Goal: Use online tool/utility: Utilize a website feature to perform a specific function

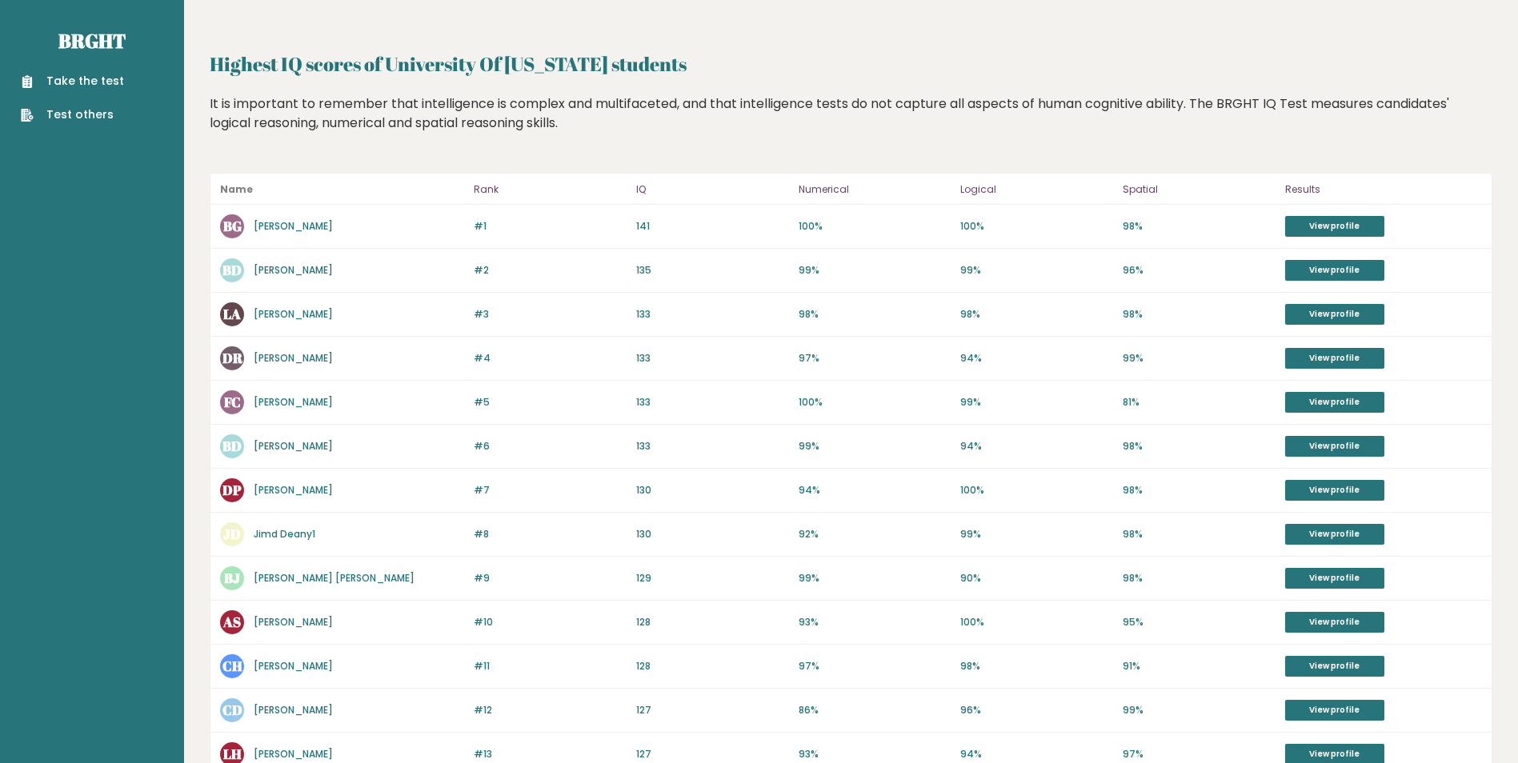
click at [89, 79] on link "Take the test" at bounding box center [72, 81] width 103 height 17
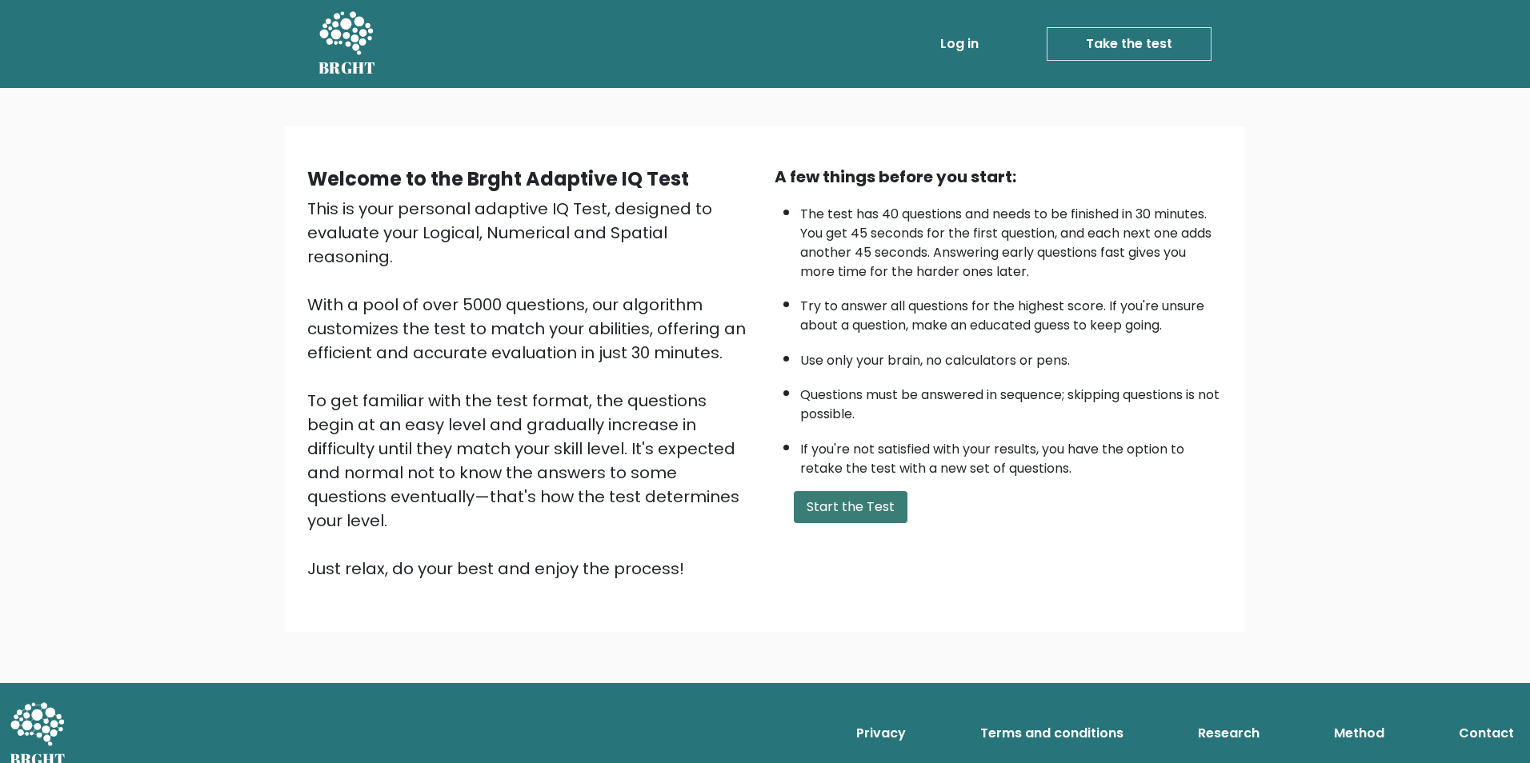
click at [862, 494] on button "Start the Test" at bounding box center [851, 507] width 114 height 32
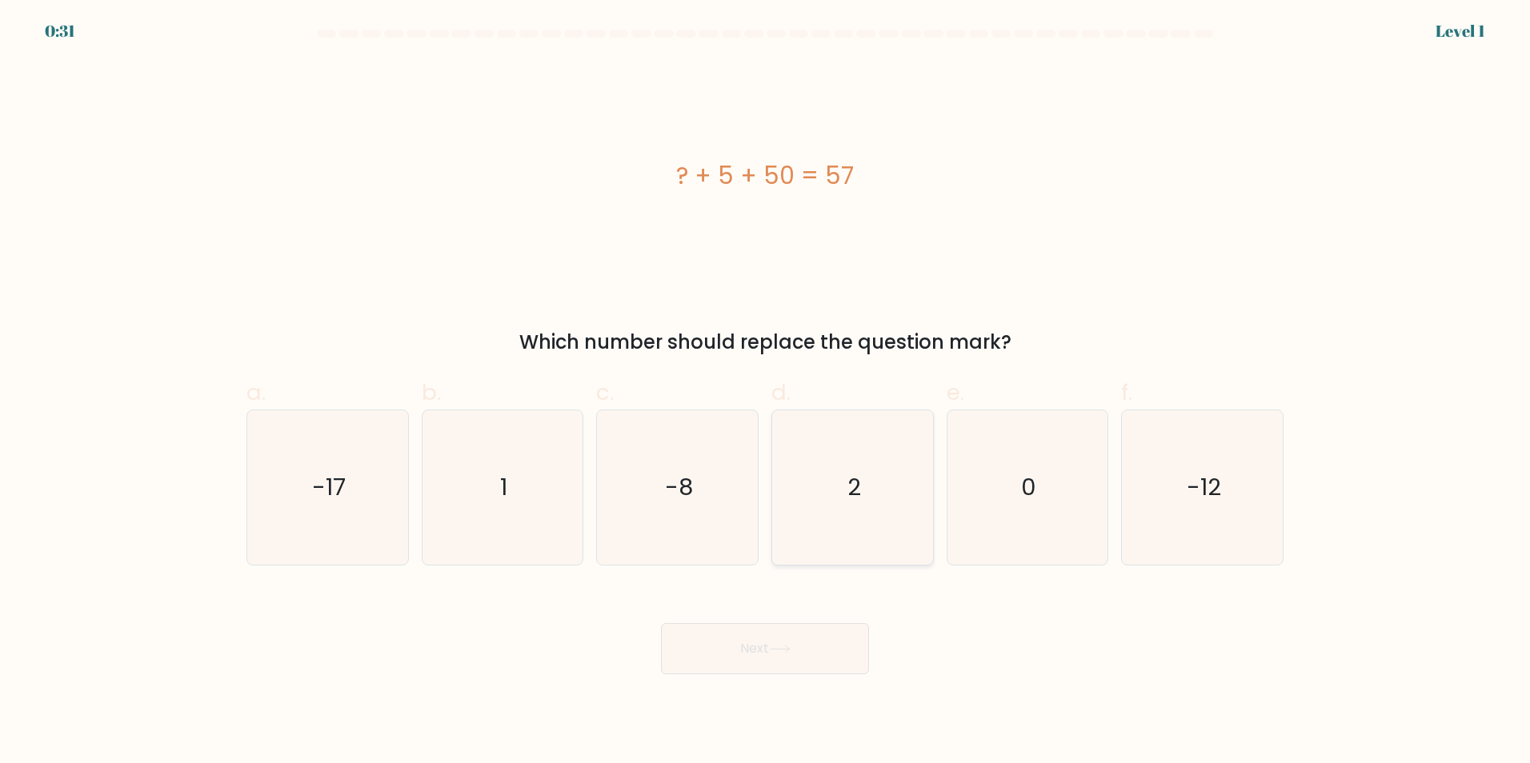
click at [866, 494] on icon "2" at bounding box center [852, 487] width 154 height 154
click at [766, 392] on input "d. 2" at bounding box center [765, 387] width 1 height 10
radio input "true"
click at [778, 646] on icon at bounding box center [780, 649] width 22 height 9
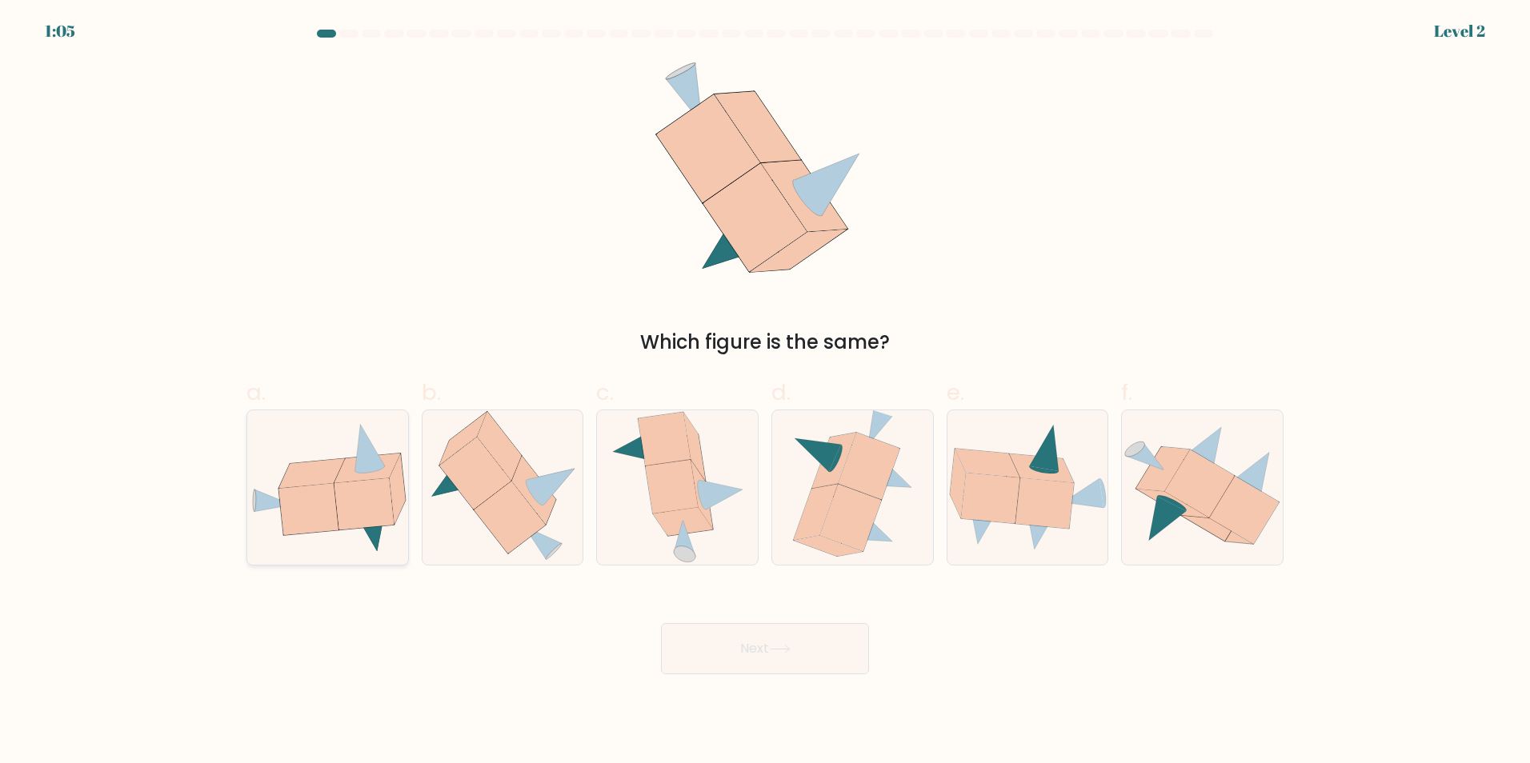
click at [317, 502] on icon at bounding box center [307, 508] width 59 height 51
click at [765, 392] on input "a." at bounding box center [765, 387] width 1 height 10
radio input "true"
click at [766, 650] on button "Next" at bounding box center [765, 648] width 208 height 51
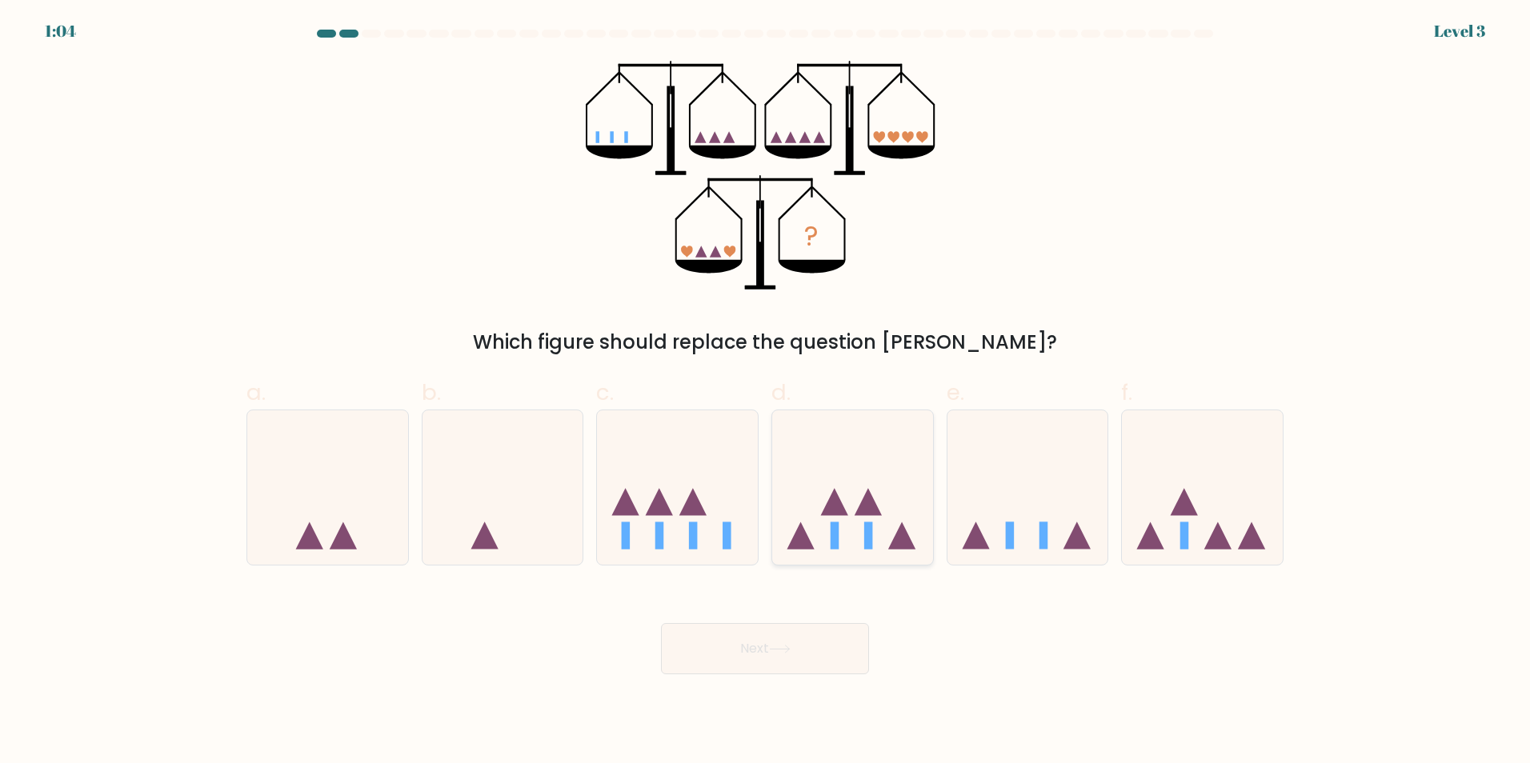
click at [866, 541] on rect at bounding box center [868, 535] width 9 height 27
click at [766, 392] on input "d." at bounding box center [765, 387] width 1 height 10
radio input "true"
click at [815, 648] on button "Next" at bounding box center [765, 648] width 208 height 51
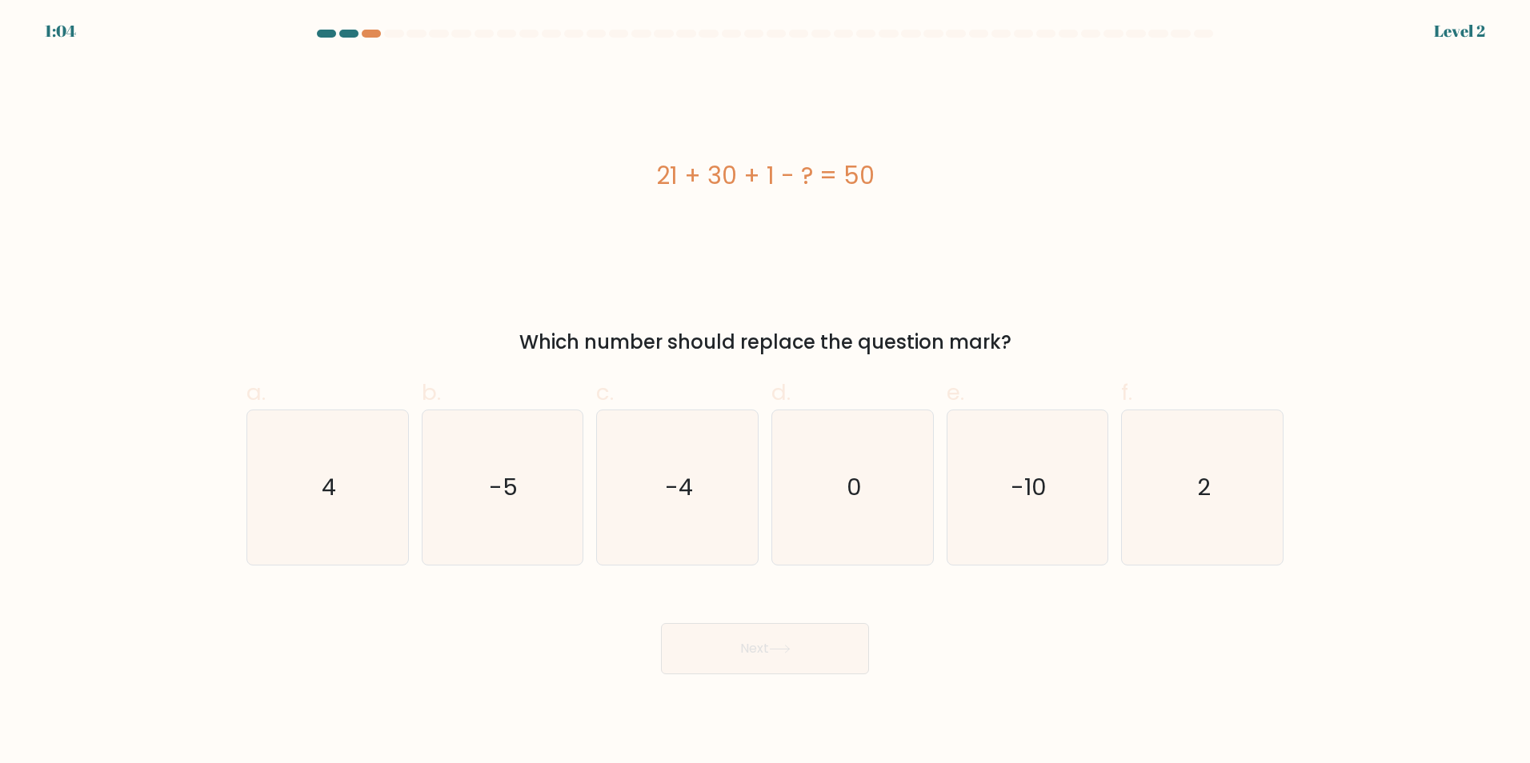
click at [1431, 15] on div "1:04 Level 2" at bounding box center [765, 9] width 1530 height 19
click at [1478, 56] on form "a. 4" at bounding box center [765, 352] width 1530 height 645
